Goal: Task Accomplishment & Management: Use online tool/utility

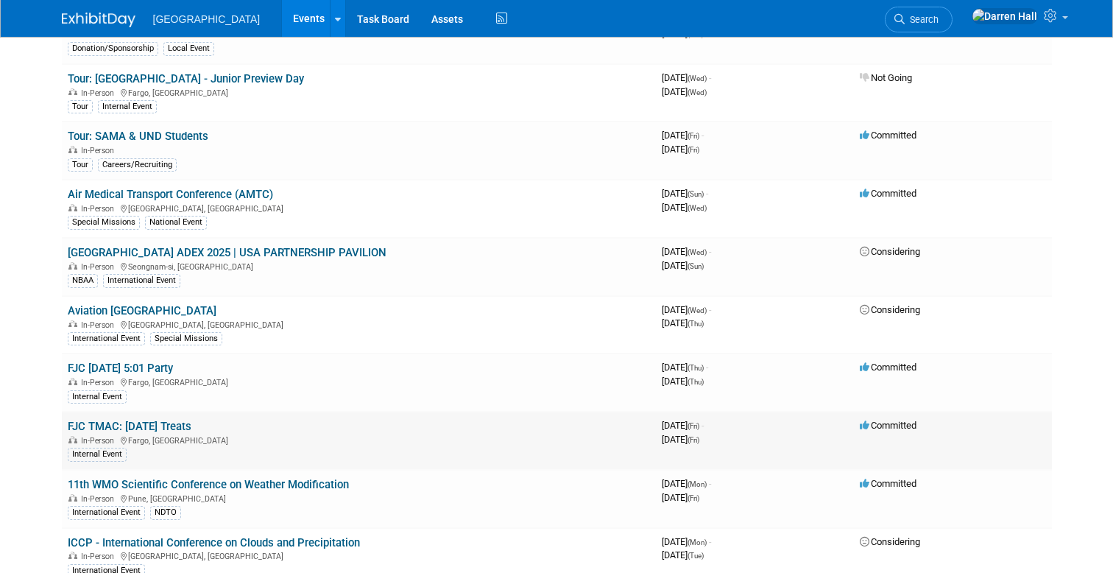
scroll to position [591, 0]
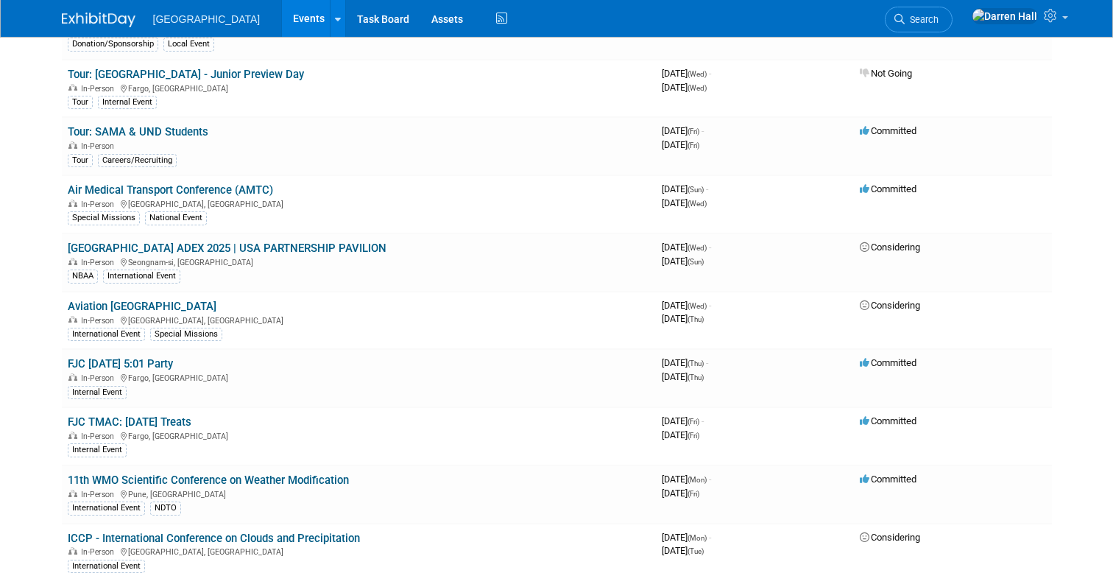
click at [145, 479] on link "11th WMO Scientific Conference on Weather Modification" at bounding box center [208, 479] width 281 height 13
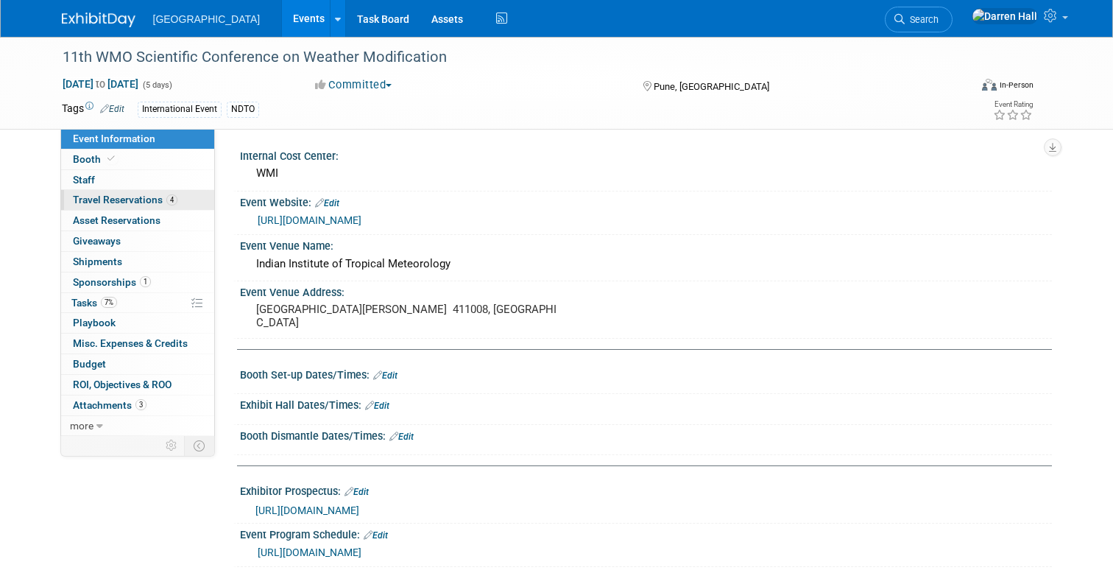
click at [117, 201] on span "Travel Reservations 4" at bounding box center [125, 200] width 105 height 12
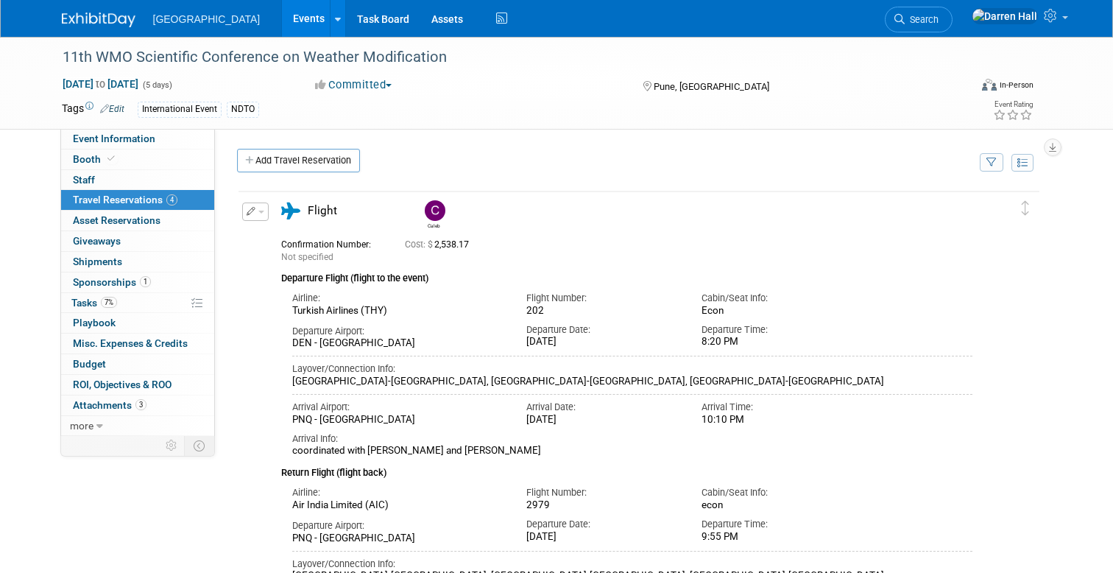
click at [95, 13] on img at bounding box center [99, 20] width 74 height 15
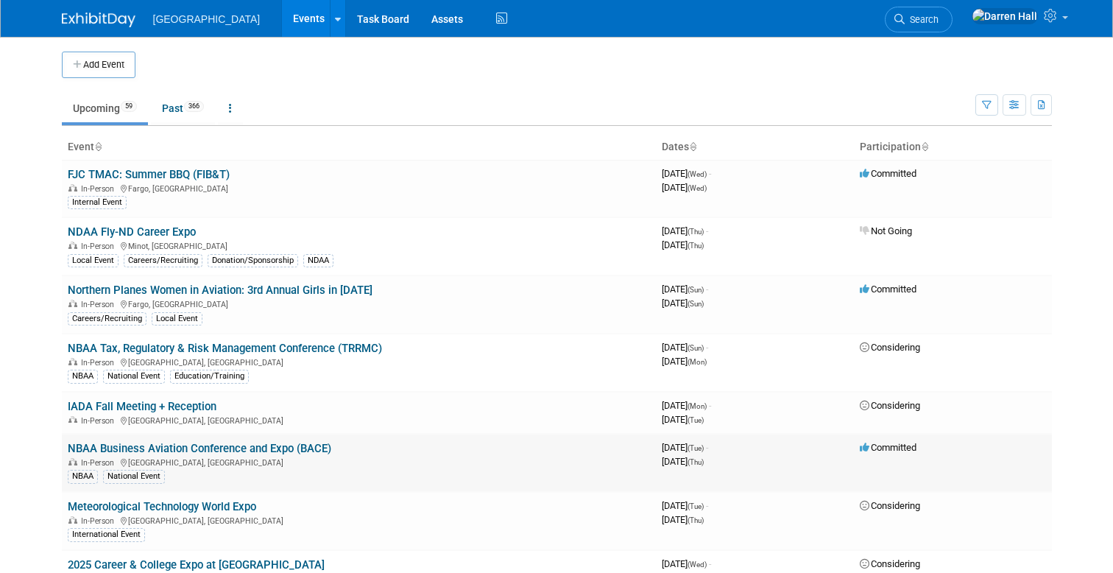
click at [140, 441] on td "NBAA Business Aviation Conference and Expo (BACE) In-Person Las Vegas, NV NBAA …" at bounding box center [359, 463] width 594 height 58
click at [144, 446] on link "NBAA Business Aviation Conference and Expo (BACE)" at bounding box center [200, 448] width 264 height 13
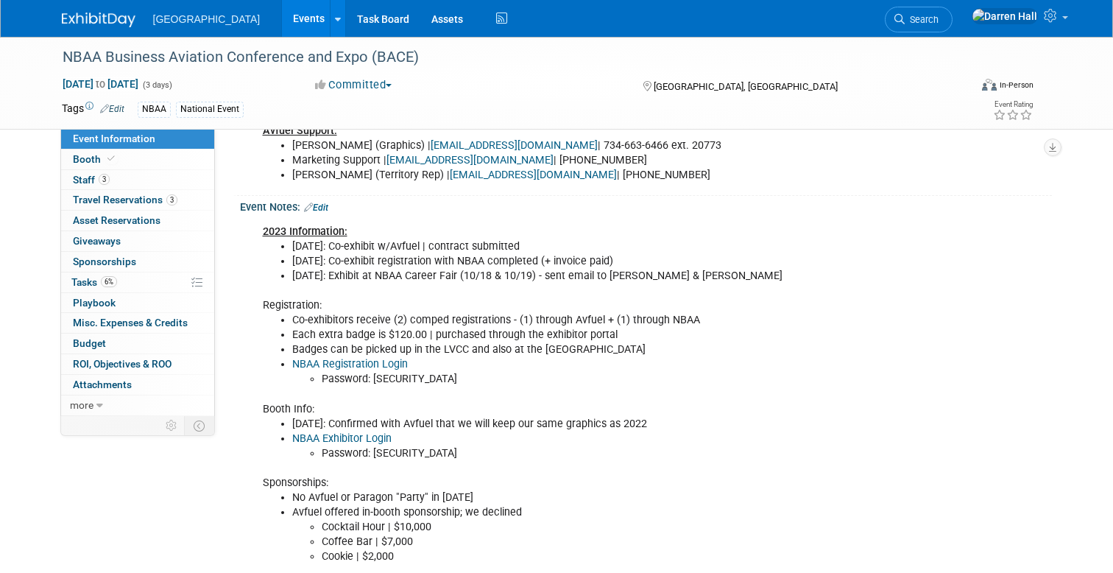
scroll to position [630, 0]
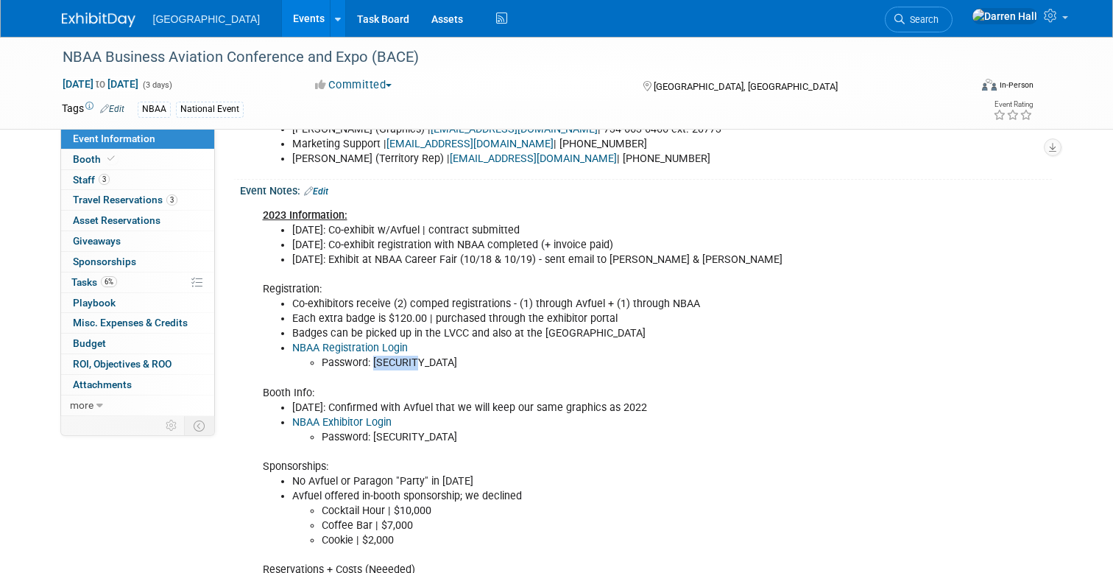
drag, startPoint x: 423, startPoint y: 375, endPoint x: 396, endPoint y: 375, distance: 27.2
click at [373, 370] on li "Password: w8kbE7GV" at bounding box center [604, 363] width 564 height 15
copy li "w8kbE7GV"
click at [352, 354] on link "NBAA Registration Login" at bounding box center [350, 348] width 116 height 13
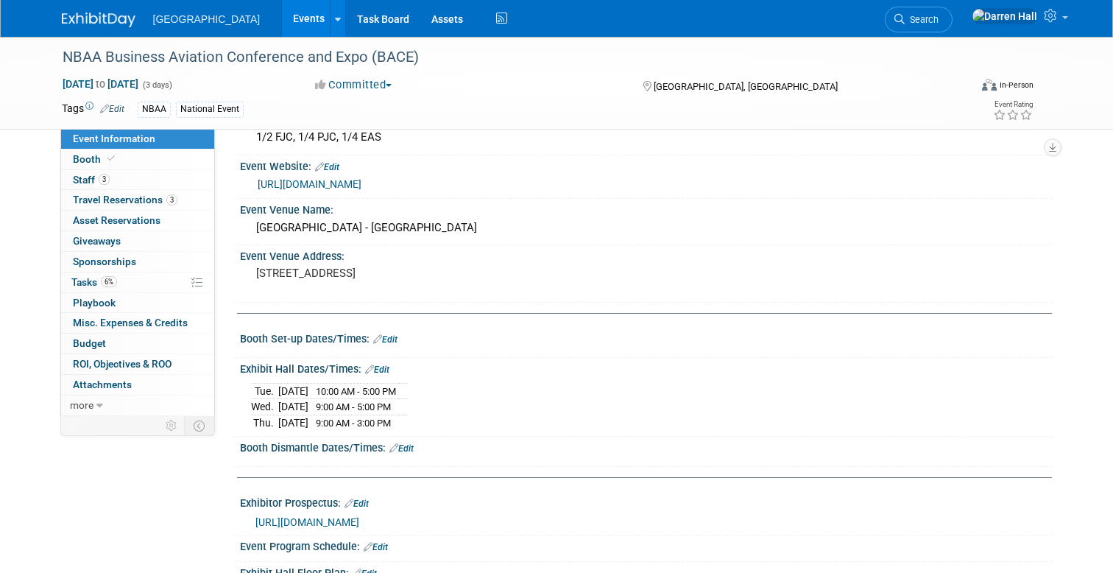
scroll to position [0, 0]
